Goal: Transaction & Acquisition: Obtain resource

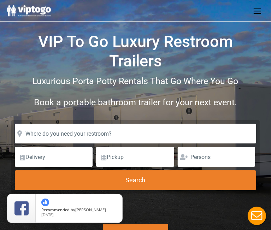
click at [0, 0] on link "All Restroom Trailers" at bounding box center [0, 0] width 0 height 0
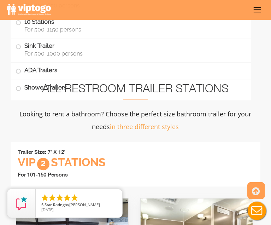
scroll to position [876, 0]
